Goal: Transaction & Acquisition: Purchase product/service

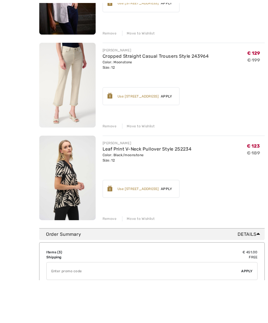
scroll to position [174, 0]
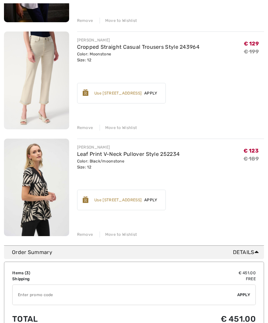
click at [87, 129] on div "Remove" at bounding box center [85, 128] width 16 height 6
click at [89, 308] on td "Total" at bounding box center [62, 319] width 101 height 23
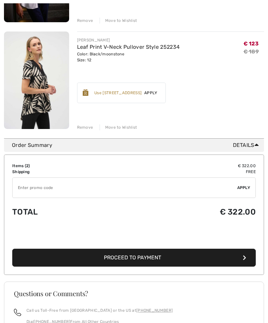
click at [87, 128] on div "Remove" at bounding box center [85, 127] width 16 height 6
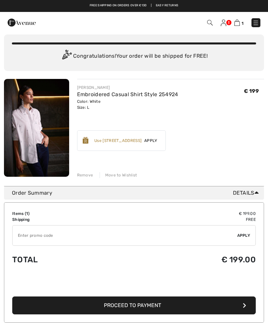
scroll to position [0, 0]
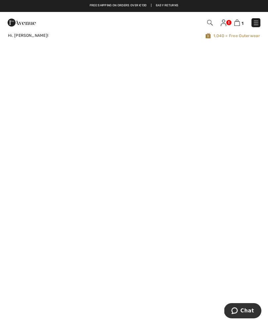
click at [257, 23] on img at bounding box center [256, 23] width 7 height 7
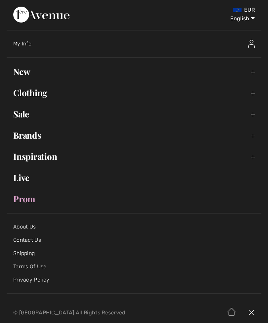
click at [35, 96] on link "Clothing Toggle submenu" at bounding box center [134, 93] width 255 height 15
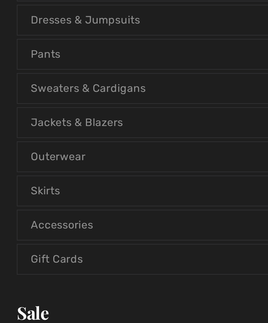
scroll to position [21, 0]
click at [65, 150] on link "Sweaters & Cardigans Open submenu" at bounding box center [134, 157] width 241 height 15
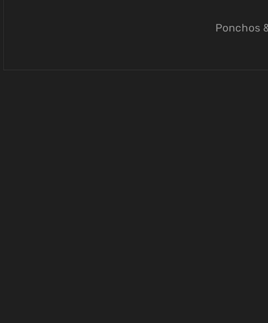
click at [121, 121] on link "Ponchos & Capes" at bounding box center [134, 128] width 241 height 15
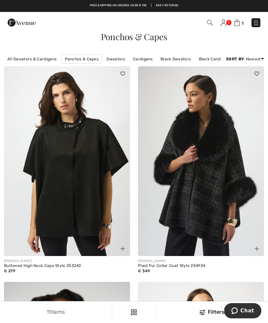
click at [212, 311] on div "Filters" at bounding box center [212, 312] width 104 height 8
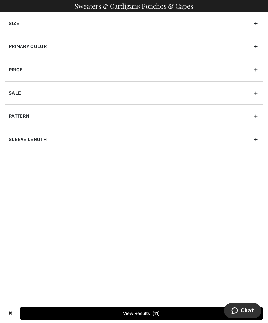
click at [25, 45] on div "Primary Color" at bounding box center [134, 46] width 258 height 23
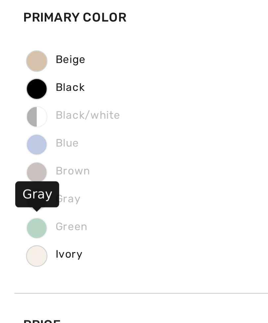
click at [22, 111] on span "Gray" at bounding box center [20, 113] width 20 height 5
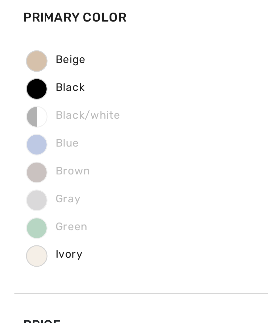
click at [18, 101] on span "Brown" at bounding box center [22, 103] width 24 height 5
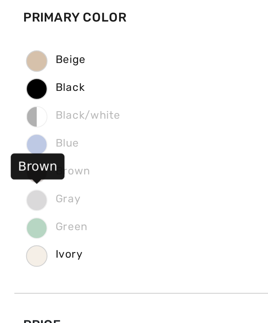
click at [15, 111] on span "Gray" at bounding box center [20, 113] width 20 height 5
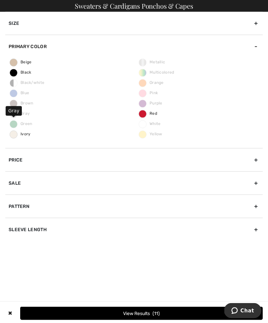
scroll to position [136, 0]
click at [146, 320] on button "View Results 11" at bounding box center [141, 313] width 243 height 13
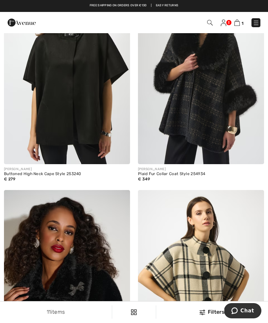
scroll to position [0, 0]
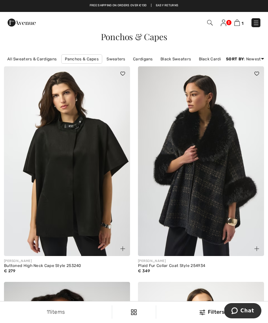
click at [258, 22] on img at bounding box center [256, 23] width 7 height 7
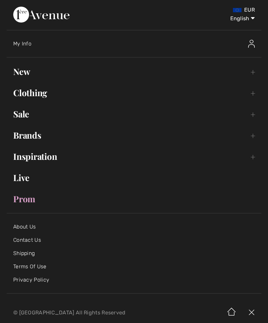
click at [36, 93] on link "Clothing Toggle submenu" at bounding box center [134, 93] width 255 height 15
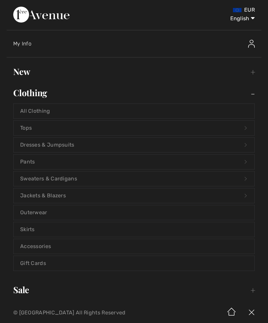
click at [31, 109] on link "All Clothing" at bounding box center [134, 111] width 241 height 15
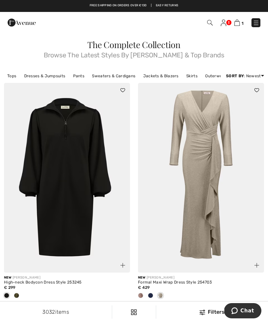
click at [214, 312] on div "Filters" at bounding box center [212, 312] width 104 height 8
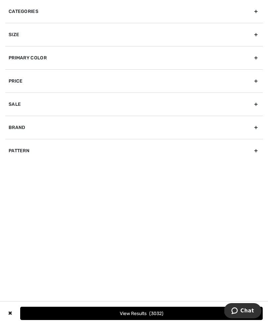
click at [253, 61] on div "Primary Color" at bounding box center [134, 57] width 258 height 23
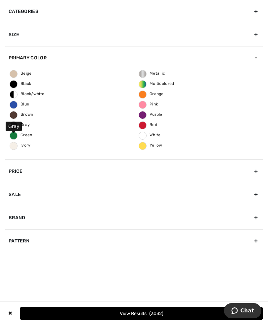
click at [25, 124] on span "Gray" at bounding box center [20, 124] width 20 height 5
click at [0, 0] on input "Gray" at bounding box center [0, 0] width 0 height 0
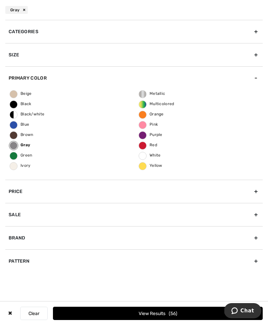
click at [39, 237] on div "Brand" at bounding box center [134, 237] width 258 height 23
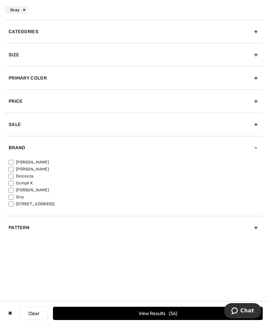
click at [16, 159] on label "[PERSON_NAME]" at bounding box center [136, 162] width 255 height 6
click at [14, 160] on input"] "[PERSON_NAME]" at bounding box center [11, 162] width 5 height 5
checkbox input"] "true"
click at [151, 312] on button "View Results 41" at bounding box center [158, 313] width 210 height 13
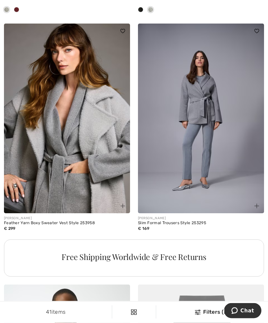
scroll to position [2538, 0]
click at [46, 125] on img at bounding box center [67, 119] width 126 height 190
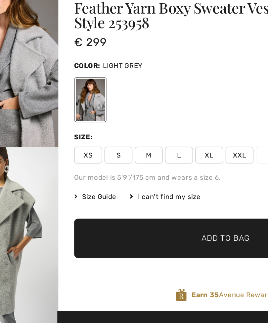
click at [116, 139] on span "M" at bounding box center [124, 144] width 17 height 10
click at [155, 189] on span "Add to Bag" at bounding box center [169, 192] width 29 height 7
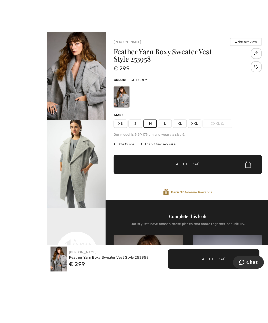
scroll to position [7, 0]
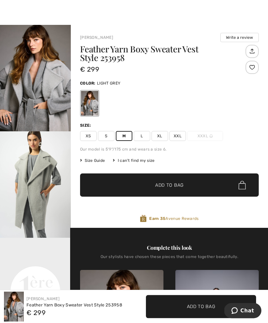
click at [174, 186] on span "Add to Bag" at bounding box center [169, 185] width 29 height 7
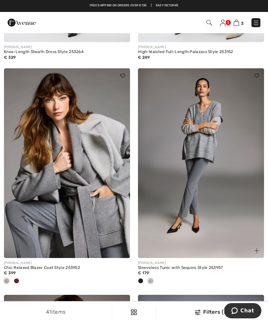
scroll to position [2269, 0]
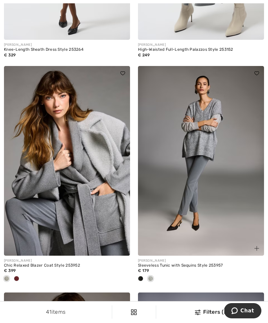
click at [222, 152] on img at bounding box center [201, 161] width 126 height 190
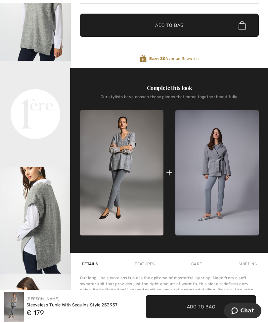
scroll to position [186, 0]
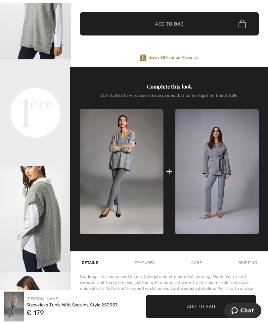
click at [13, 95] on video "Your browser does not support the video tag." at bounding box center [35, 77] width 71 height 35
click at [37, 95] on video "Your browser does not support the video tag." at bounding box center [35, 77] width 71 height 35
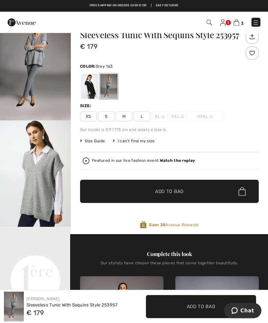
scroll to position [14, 0]
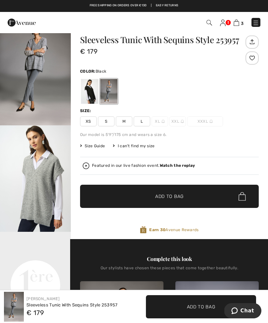
click at [92, 88] on div at bounding box center [89, 91] width 17 height 25
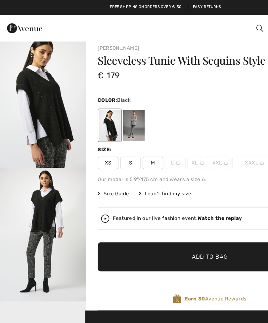
scroll to position [0, 0]
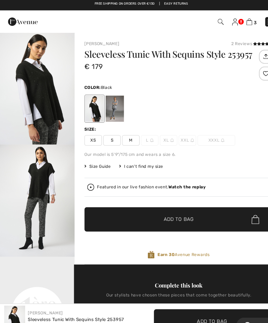
click at [128, 133] on span "M" at bounding box center [124, 135] width 17 height 10
click at [166, 206] on span "Add to Bag" at bounding box center [169, 209] width 29 height 7
click at [111, 98] on div at bounding box center [108, 104] width 17 height 25
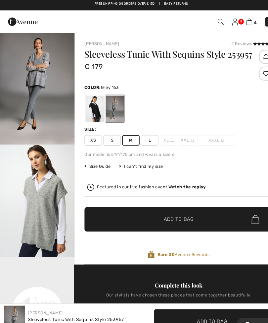
click at [146, 132] on span "L" at bounding box center [142, 135] width 17 height 10
click at [162, 208] on span "Add to Bag" at bounding box center [169, 209] width 29 height 7
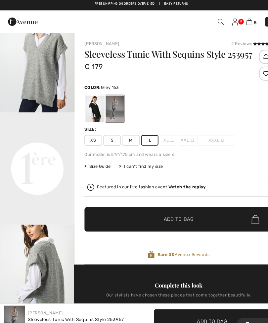
scroll to position [138, 0]
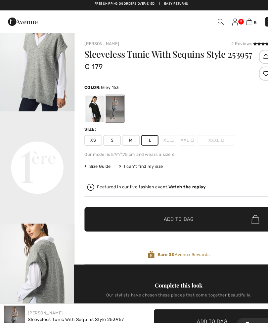
click at [42, 143] on video "Your browser does not support the video tag." at bounding box center [35, 124] width 71 height 35
click at [47, 143] on video "Your browser does not support the video tag." at bounding box center [35, 124] width 71 height 35
click at [66, 143] on video "Your browser does not support the video tag." at bounding box center [35, 124] width 71 height 35
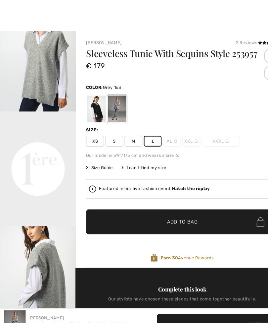
scroll to position [0, 0]
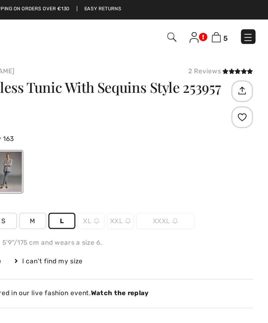
click at [234, 23] on img at bounding box center [237, 23] width 6 height 6
click at [234, 24] on img at bounding box center [237, 23] width 6 height 6
click at [234, 23] on img at bounding box center [237, 23] width 6 height 6
click at [234, 26] on img at bounding box center [237, 23] width 6 height 6
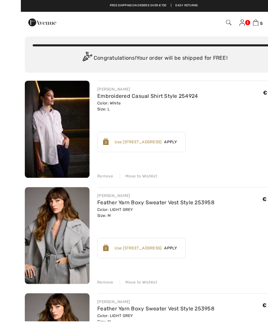
scroll to position [16, 0]
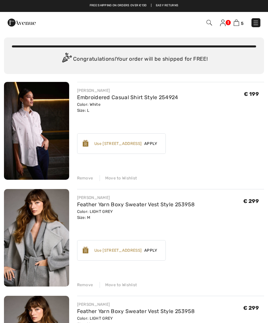
click at [212, 21] on img at bounding box center [210, 23] width 6 height 6
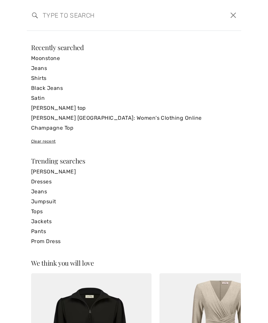
click at [60, 15] on input "search" at bounding box center [111, 15] width 147 height 20
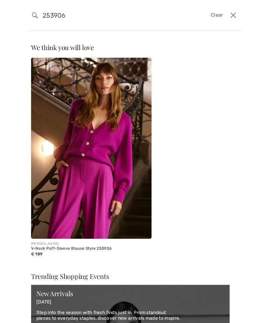
type input "253906"
click at [117, 147] on img at bounding box center [91, 148] width 121 height 181
click at [110, 149] on img at bounding box center [91, 148] width 121 height 181
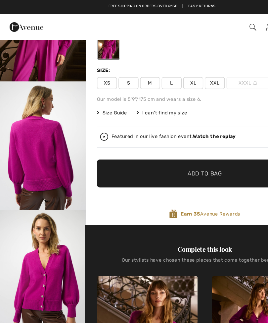
scroll to position [53, 0]
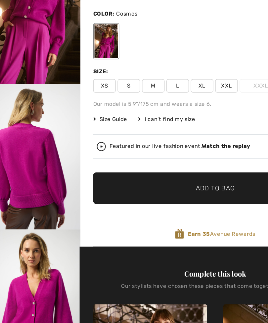
click at [171, 129] on strong "Watch the replay" at bounding box center [177, 131] width 35 height 5
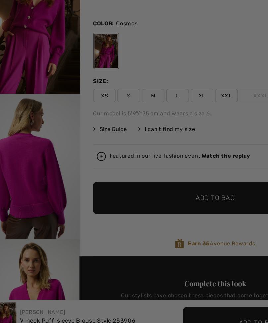
scroll to position [0, 0]
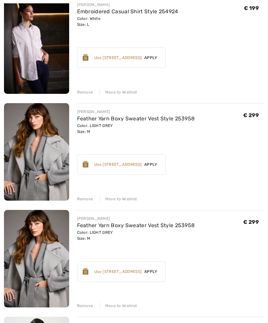
scroll to position [107, 0]
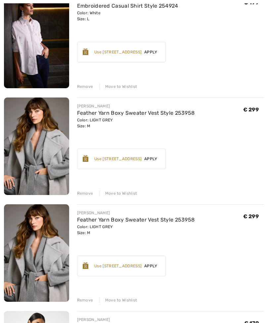
click at [52, 141] on img at bounding box center [36, 146] width 65 height 97
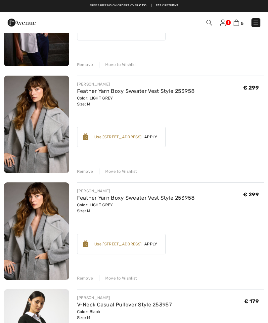
scroll to position [129, 0]
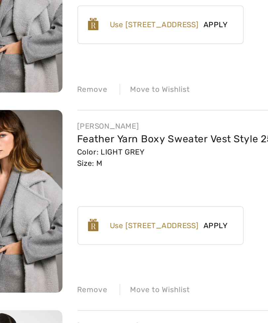
click at [77, 275] on div "Remove" at bounding box center [85, 278] width 16 height 6
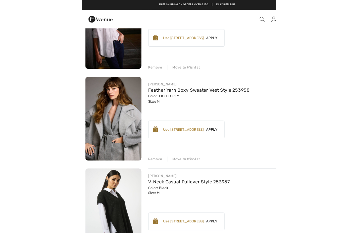
scroll to position [0, 0]
